Goal: Check status: Check status

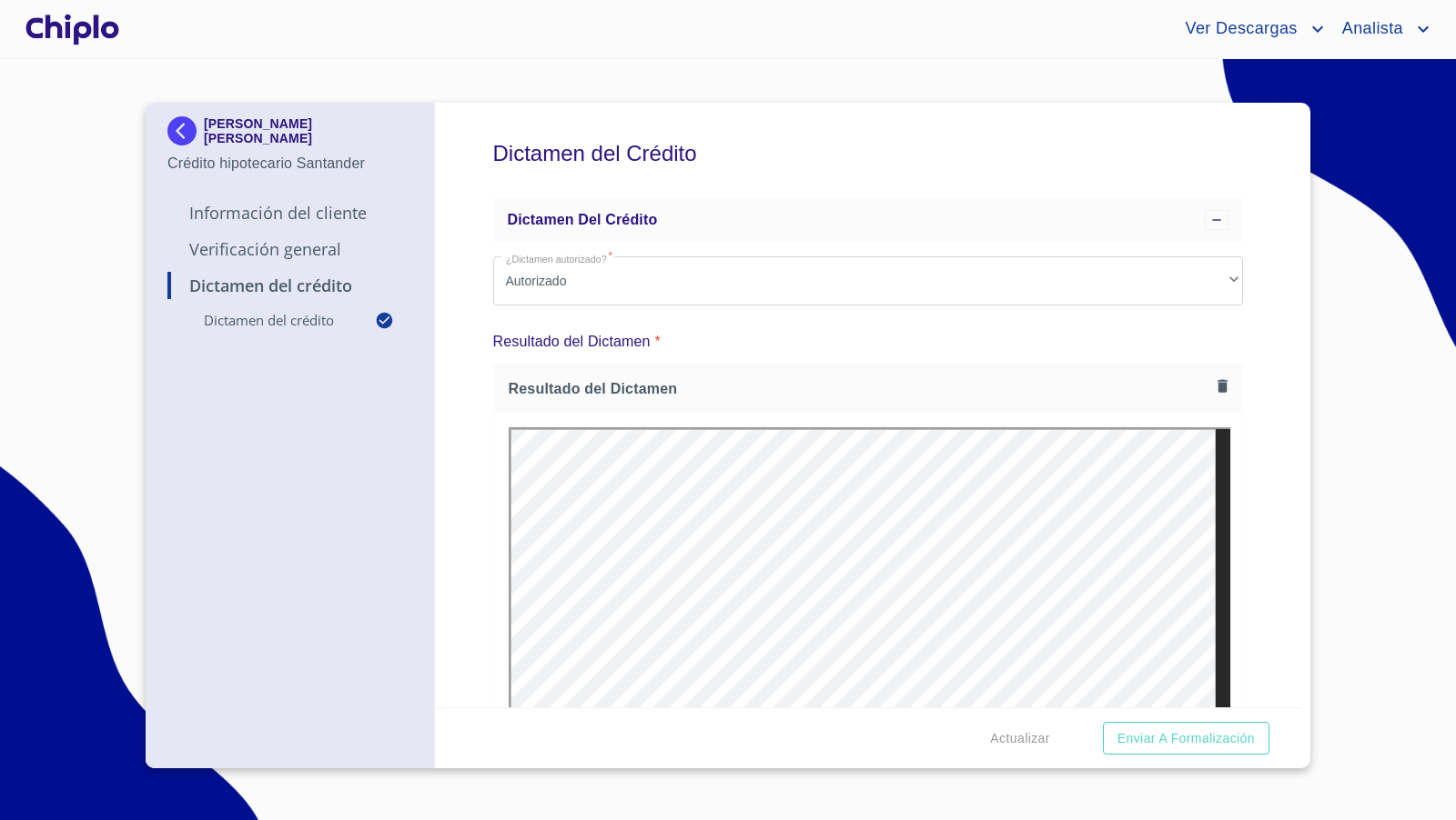
click at [97, 27] on div at bounding box center [72, 28] width 101 height 58
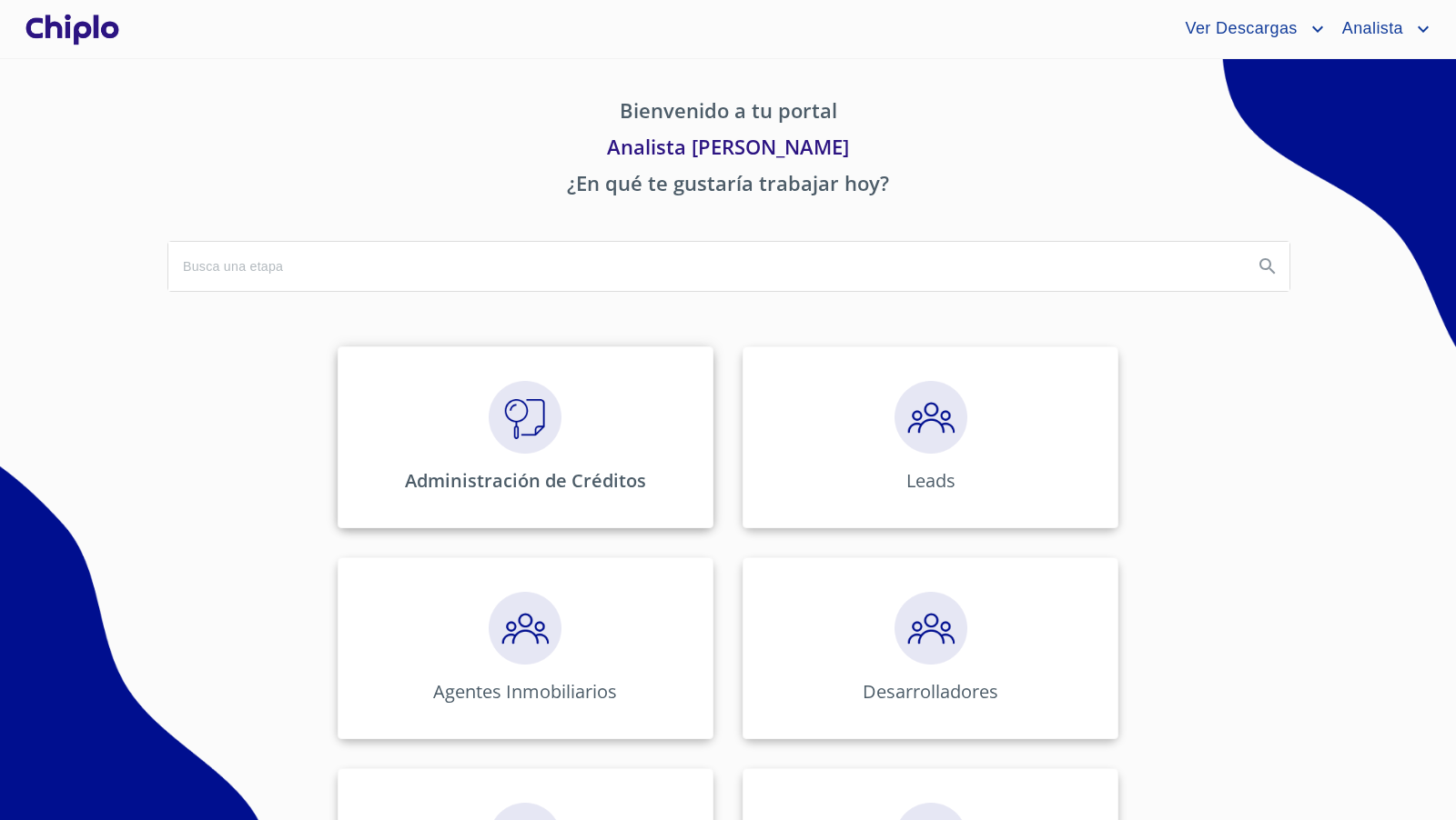
click at [566, 421] on div "Administración de Créditos" at bounding box center [525, 437] width 376 height 182
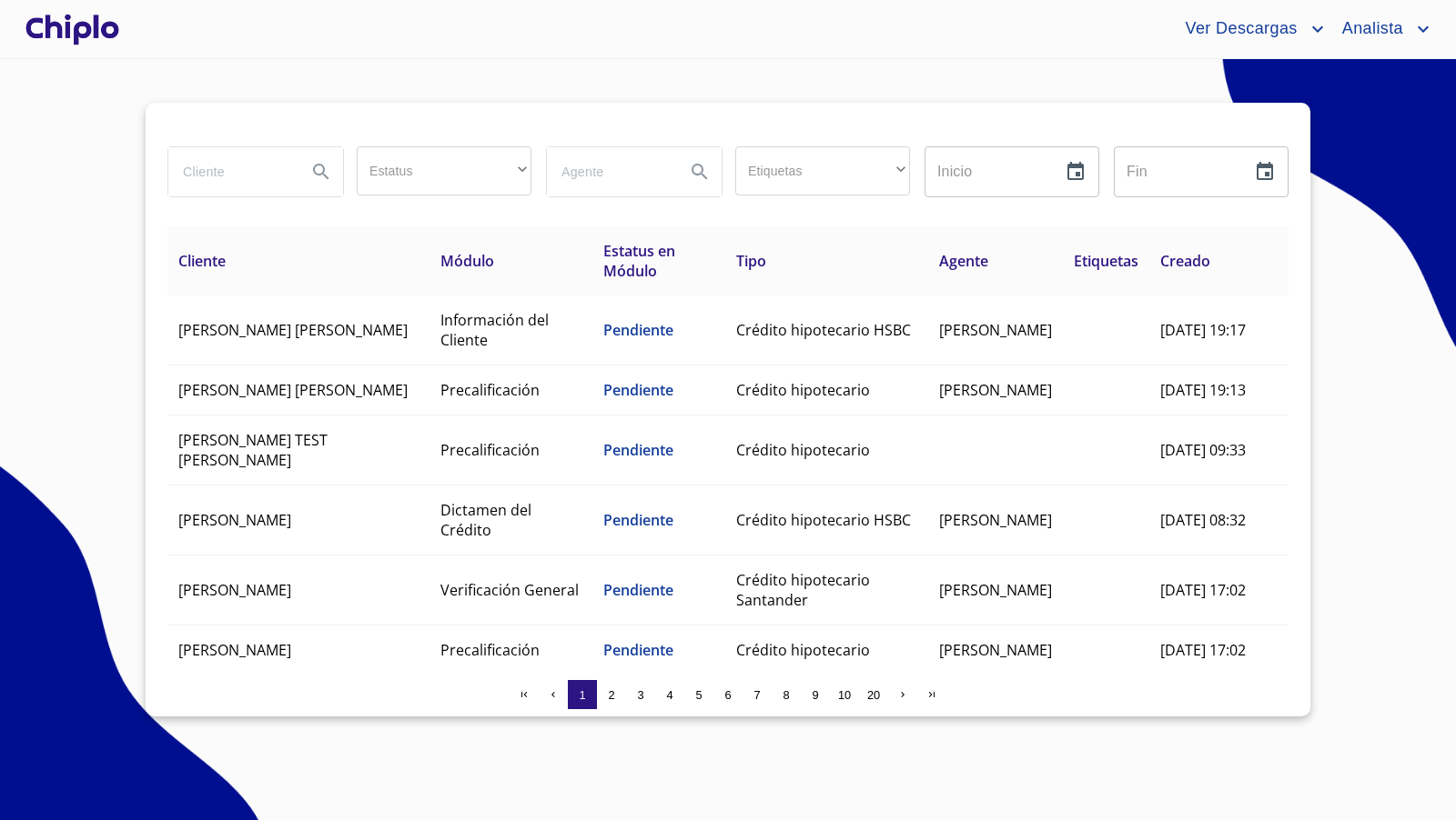
click at [212, 179] on input "search" at bounding box center [230, 172] width 124 height 49
type input "oscar"
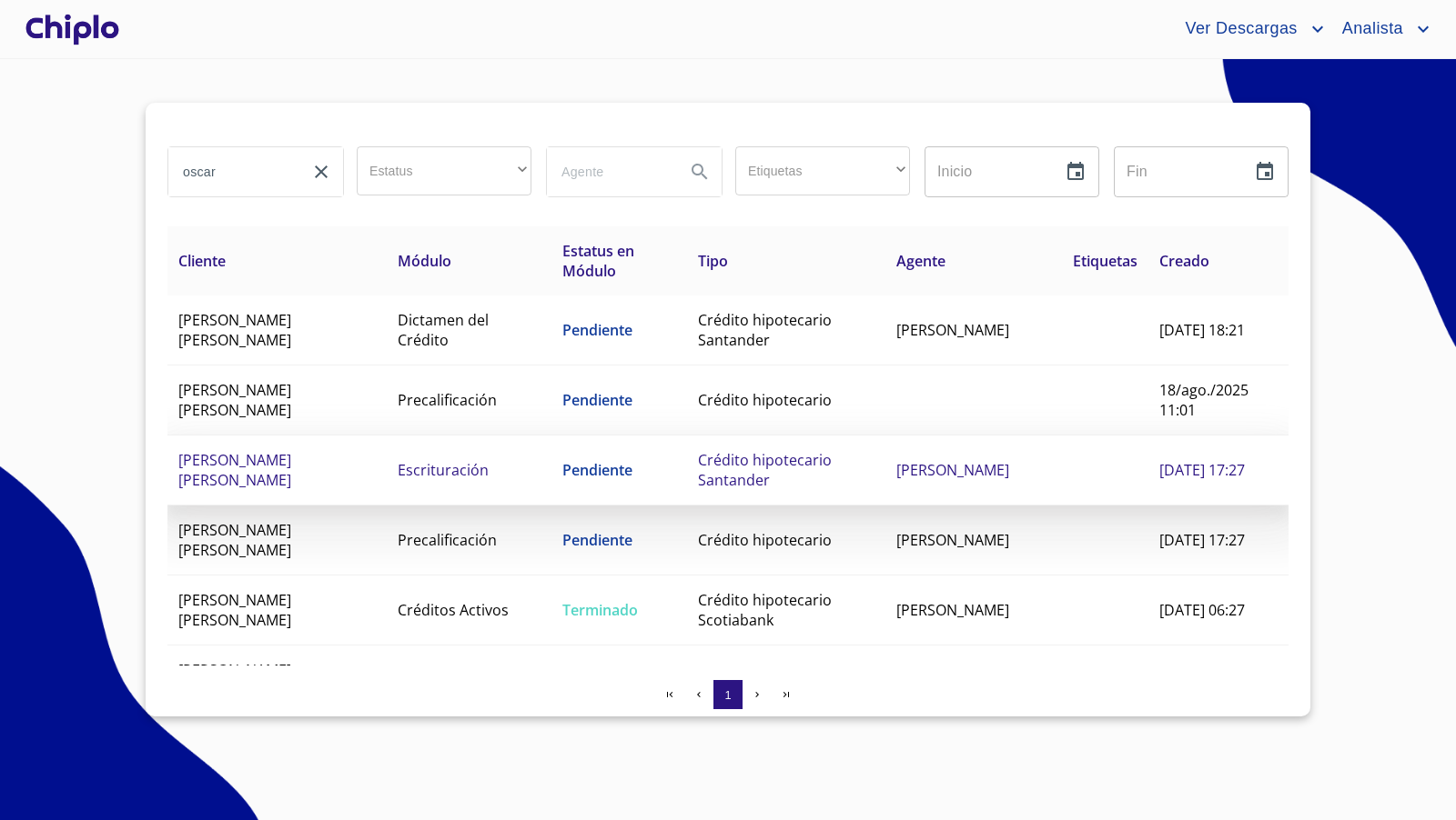
click at [412, 469] on span "Escrituración" at bounding box center [443, 470] width 91 height 20
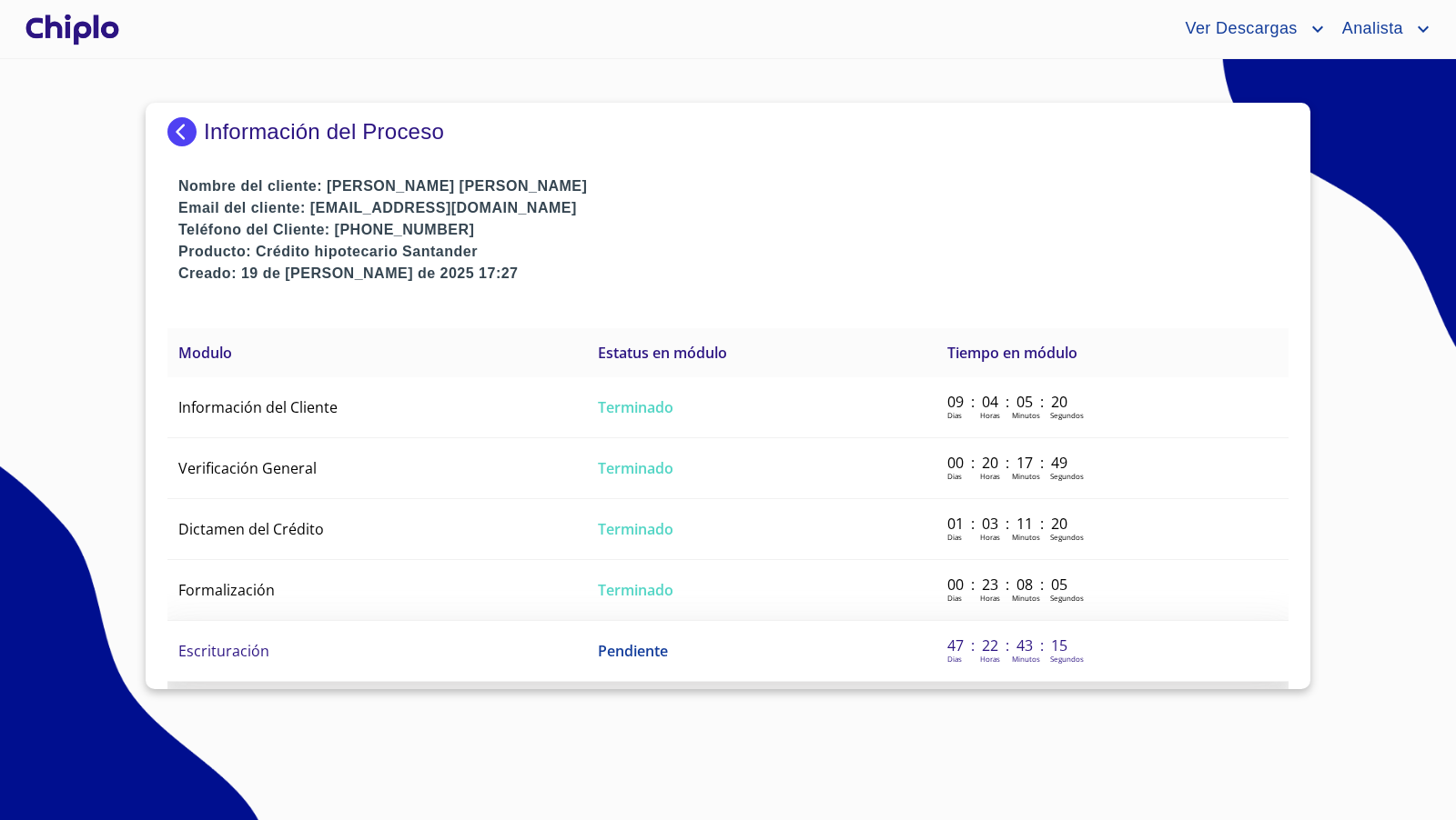
drag, startPoint x: 234, startPoint y: 651, endPoint x: 254, endPoint y: 647, distance: 20.4
click at [254, 647] on span "Escrituración" at bounding box center [224, 651] width 91 height 20
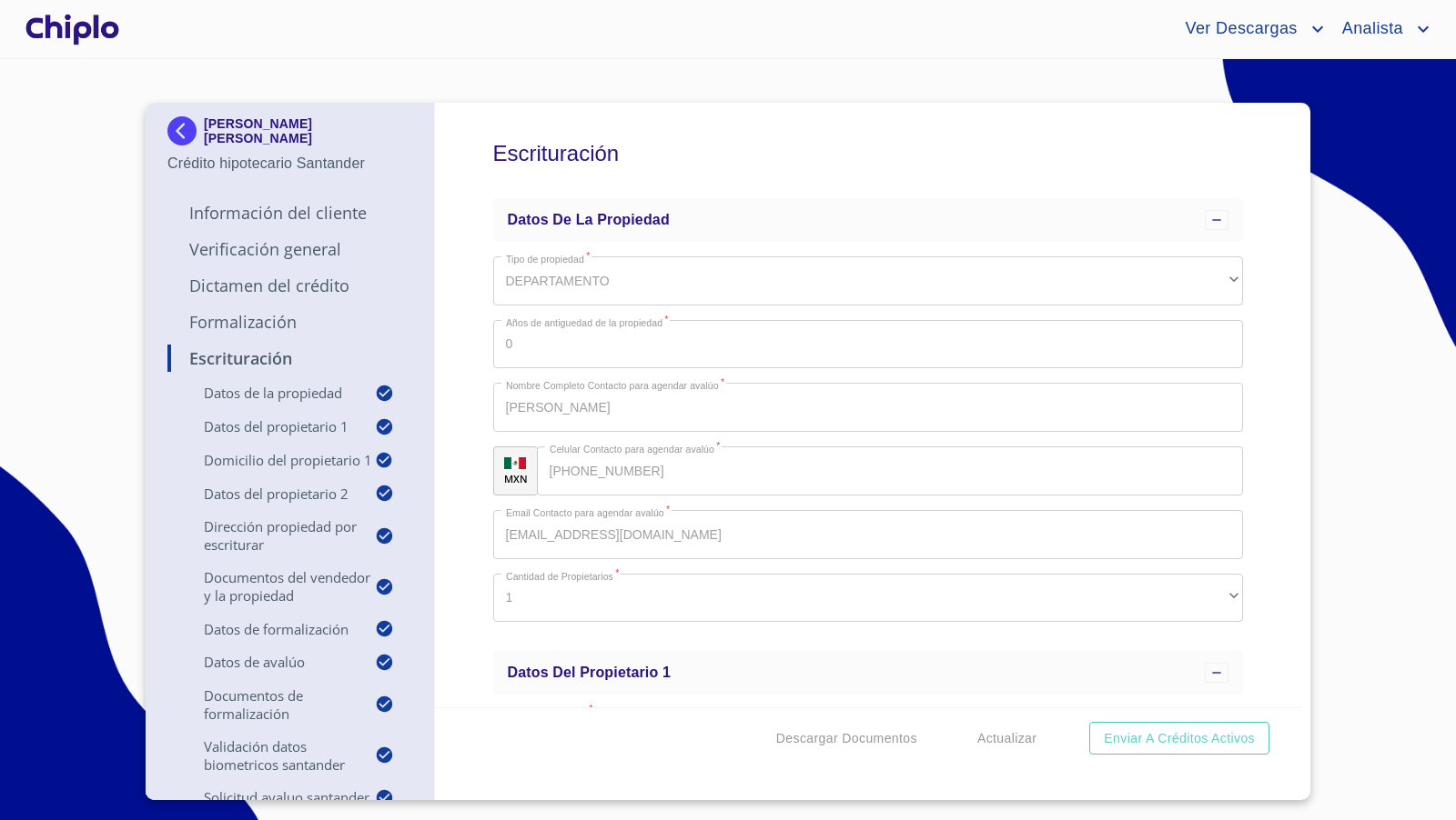
scroll to position [14284, 0]
